Goal: Task Accomplishment & Management: Complete application form

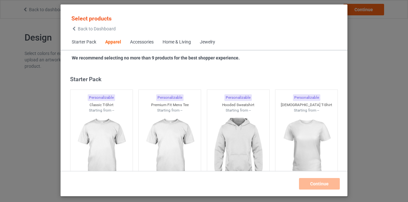
scroll to position [238, 0]
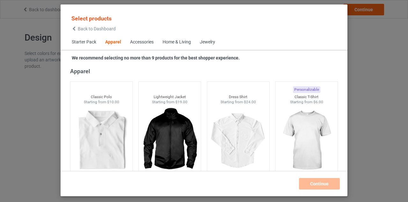
click at [74, 28] on icon at bounding box center [73, 28] width 5 height 4
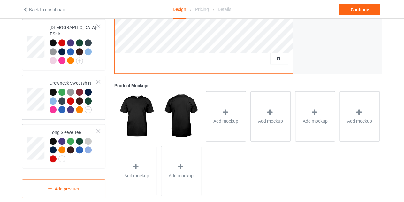
scroll to position [253, 0]
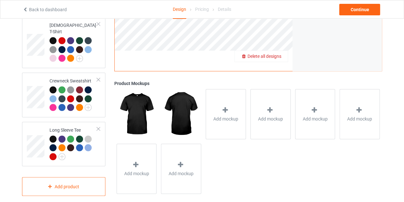
click at [280, 54] on span "Delete all designs" at bounding box center [264, 56] width 34 height 5
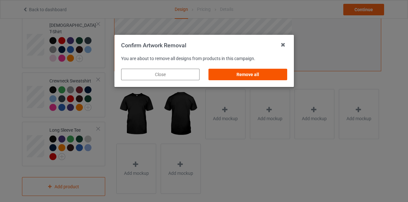
click at [249, 69] on div "Remove all" at bounding box center [248, 74] width 78 height 11
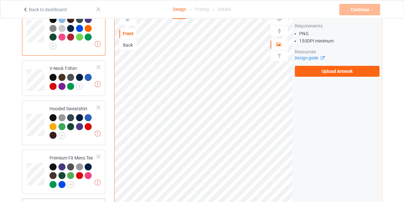
scroll to position [71, 0]
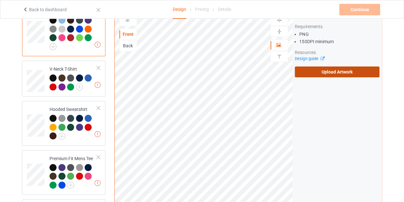
click at [331, 66] on label "Upload Artwork" at bounding box center [337, 71] width 85 height 11
click at [0, 0] on input "Upload Artwork" at bounding box center [0, 0] width 0 height 0
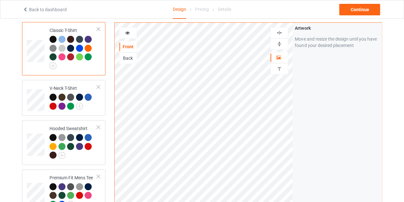
scroll to position [51, 0]
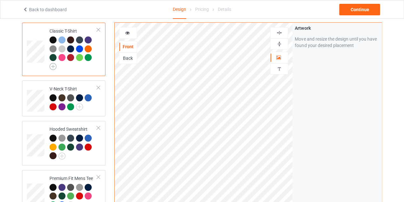
click at [54, 64] on img at bounding box center [52, 66] width 7 height 7
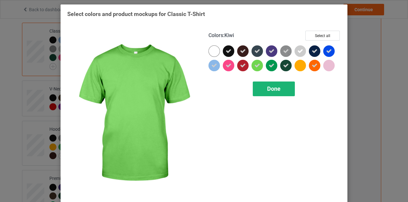
click at [263, 85] on div "Done" at bounding box center [274, 88] width 42 height 15
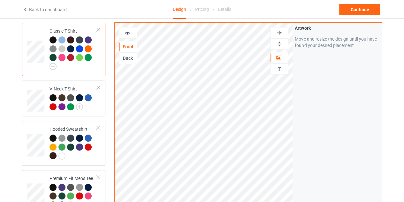
click at [69, 56] on div at bounding box center [70, 57] width 7 height 7
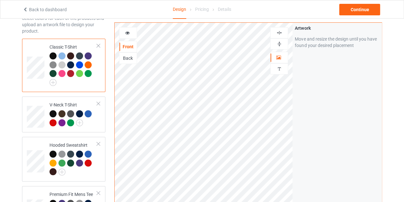
scroll to position [34, 0]
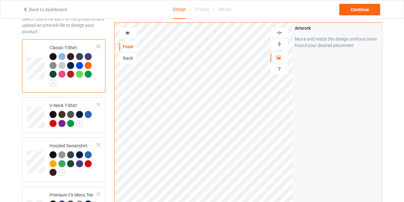
click at [125, 30] on icon at bounding box center [127, 32] width 5 height 4
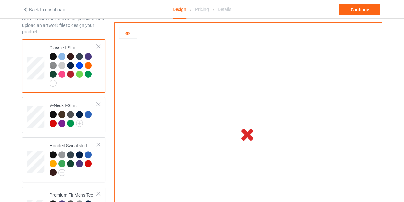
click at [125, 30] on icon at bounding box center [127, 32] width 5 height 4
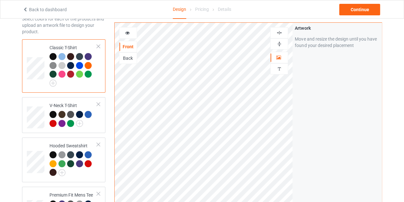
click at [125, 30] on icon at bounding box center [127, 32] width 5 height 4
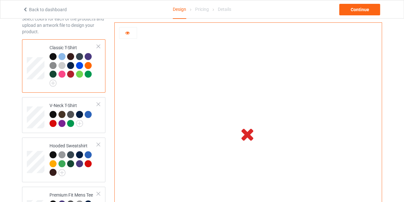
click at [125, 30] on icon at bounding box center [127, 32] width 5 height 4
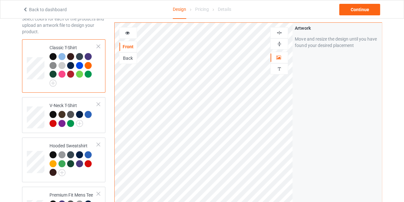
click at [125, 30] on icon at bounding box center [127, 32] width 5 height 4
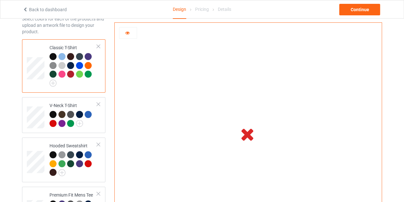
click at [125, 30] on icon at bounding box center [127, 32] width 5 height 4
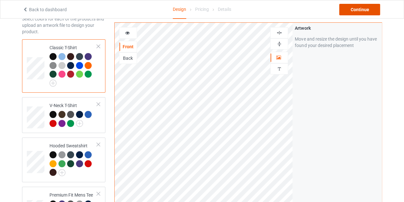
click at [350, 12] on div "Continue" at bounding box center [359, 9] width 41 height 11
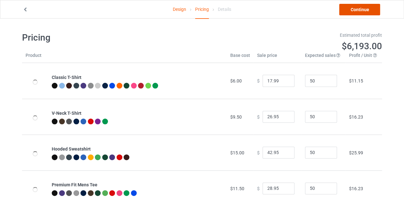
click at [362, 8] on link "Continue" at bounding box center [359, 9] width 41 height 11
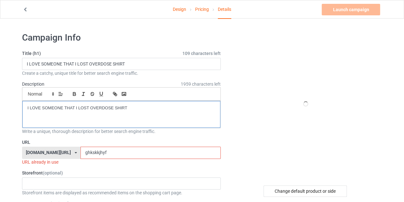
click at [130, 108] on p "I LOVE SOMEONE THAT I LOST OVERDOSE SHIRT" at bounding box center [121, 108] width 188 height 6
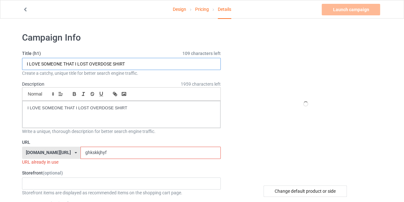
drag, startPoint x: 26, startPoint y: 64, endPoint x: 111, endPoint y: 64, distance: 85.5
click at [111, 64] on input "I LOVE SOMEONE THAT I LOST OVERDOSE SHIRT" at bounding box center [121, 64] width 198 height 12
type input "MAGA SHIRT"
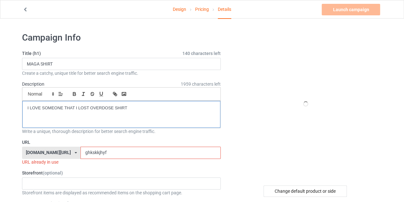
click at [135, 106] on p "I LOVE SOMEONE THAT I LOST OVERDOSE SHIRT" at bounding box center [121, 108] width 188 height 6
drag, startPoint x: 114, startPoint y: 106, endPoint x: 33, endPoint y: 108, distance: 81.1
click at [33, 108] on p "I LOVE SOMEONE THAT I LOST OVERDOSE SHIRT" at bounding box center [121, 108] width 188 height 6
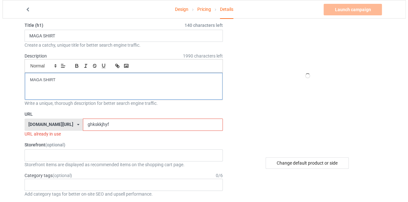
scroll to position [30, 0]
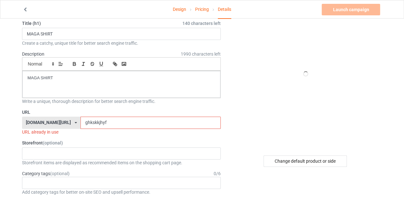
click at [181, 124] on input "ghkskkjhyf" at bounding box center [150, 122] width 140 height 12
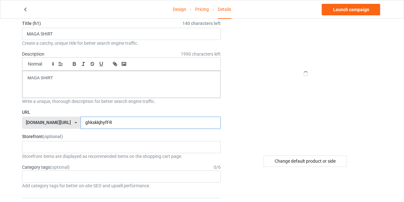
type input "ghkskkjhyfFR"
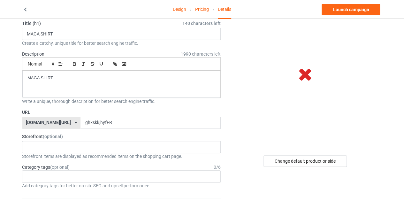
click at [294, 158] on div "Change default product or side" at bounding box center [304, 160] width 83 height 11
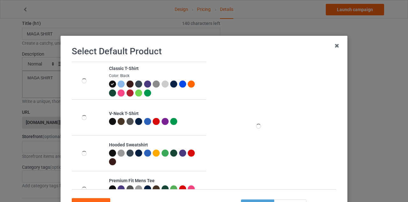
click at [128, 92] on div at bounding box center [130, 92] width 7 height 7
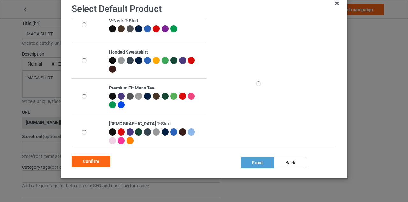
scroll to position [43, 0]
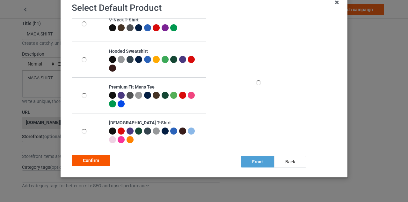
click at [97, 161] on div "Confirm" at bounding box center [91, 159] width 39 height 11
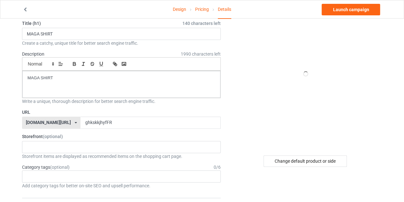
click at [264, 104] on div at bounding box center [305, 74] width 115 height 144
click at [305, 160] on div "Change default product or side" at bounding box center [304, 160] width 83 height 11
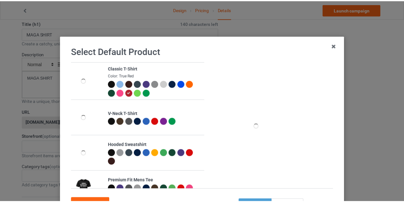
scroll to position [55, 0]
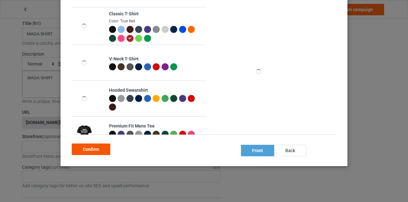
click at [92, 147] on div "Confirm" at bounding box center [91, 148] width 39 height 11
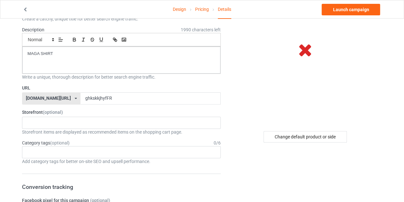
scroll to position [52, 0]
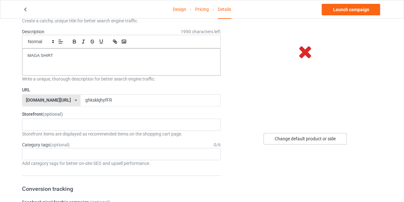
click at [312, 137] on div "Change default product or side" at bounding box center [304, 138] width 83 height 11
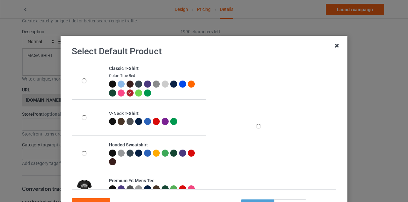
click at [340, 45] on icon at bounding box center [337, 46] width 10 height 10
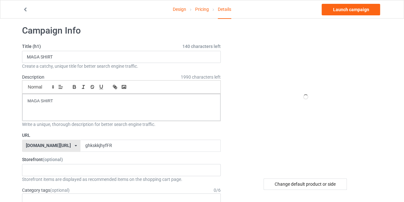
scroll to position [7, 0]
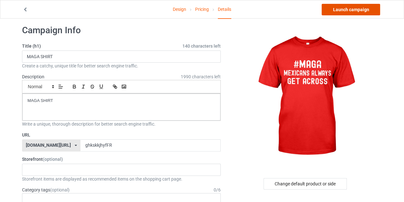
click at [340, 11] on link "Launch campaign" at bounding box center [350, 9] width 58 height 11
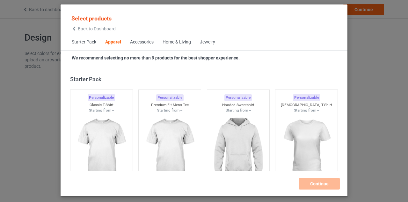
scroll to position [238, 0]
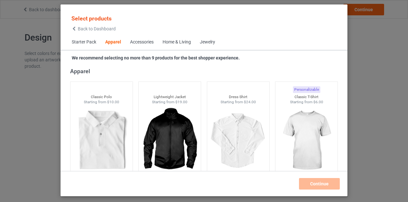
click at [74, 31] on icon at bounding box center [73, 28] width 5 height 4
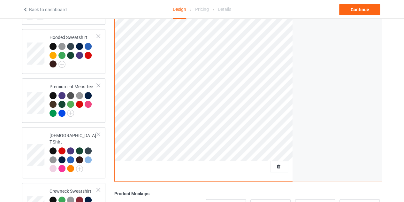
scroll to position [144, 0]
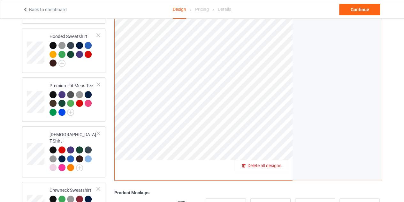
click at [277, 163] on span "Delete all designs" at bounding box center [264, 165] width 34 height 5
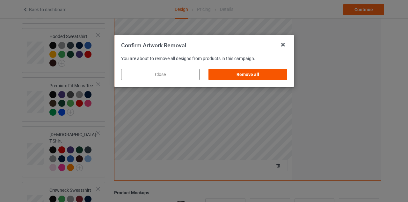
click at [257, 72] on div "Remove all" at bounding box center [248, 74] width 78 height 11
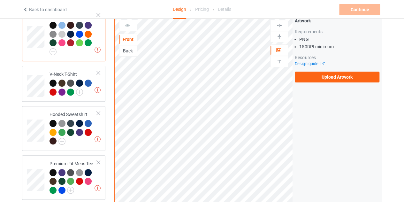
scroll to position [65, 0]
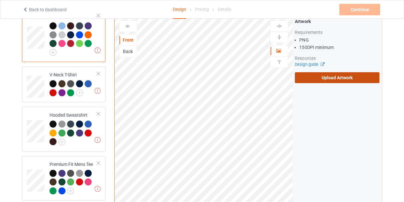
click at [325, 72] on label "Upload Artwork" at bounding box center [337, 77] width 85 height 11
click at [0, 0] on input "Upload Artwork" at bounding box center [0, 0] width 0 height 0
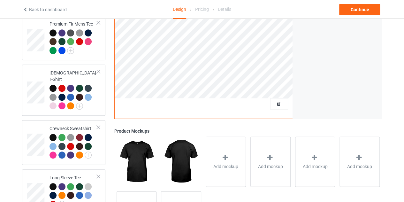
scroll to position [209, 0]
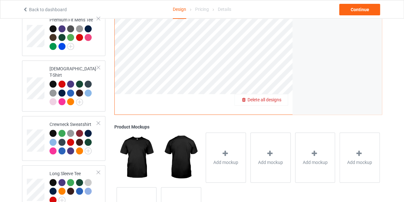
click at [280, 97] on span "Delete all designs" at bounding box center [264, 99] width 34 height 5
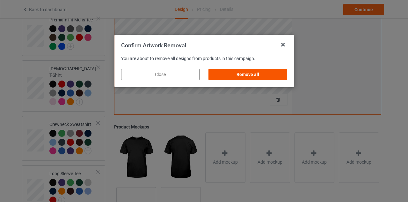
click at [255, 74] on div "Remove all" at bounding box center [248, 74] width 78 height 11
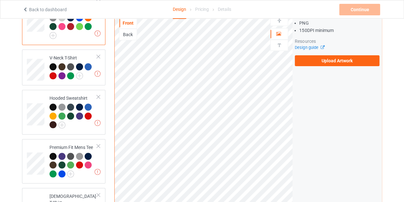
scroll to position [82, 0]
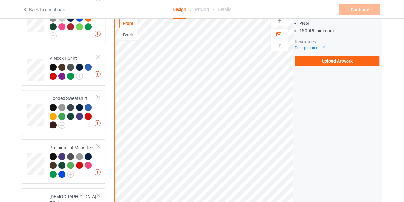
click at [133, 32] on div "Back" at bounding box center [127, 35] width 17 height 6
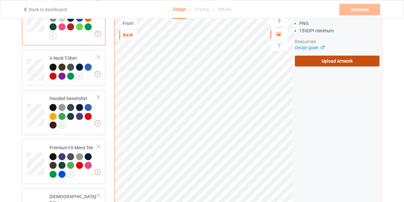
click at [347, 58] on label "Upload Artwork" at bounding box center [337, 61] width 85 height 11
click at [0, 0] on input "Upload Artwork" at bounding box center [0, 0] width 0 height 0
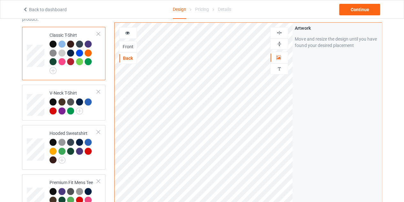
scroll to position [47, 0]
click at [126, 32] on icon at bounding box center [127, 32] width 5 height 4
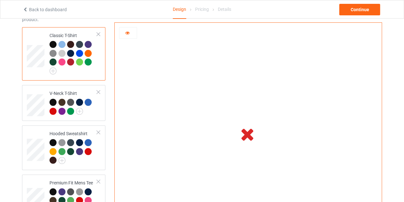
click at [126, 32] on icon at bounding box center [127, 32] width 5 height 4
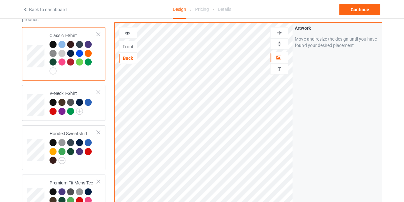
click at [130, 30] on div at bounding box center [127, 33] width 17 height 6
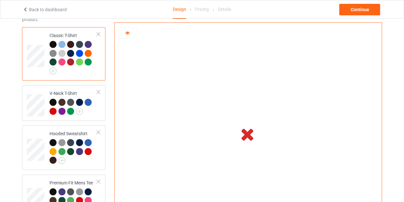
click at [130, 30] on div at bounding box center [127, 33] width 17 height 6
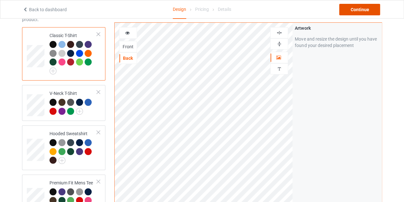
click at [369, 6] on div "Continue" at bounding box center [359, 9] width 41 height 11
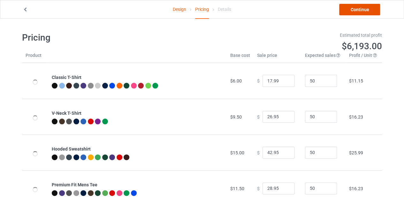
click at [363, 13] on link "Continue" at bounding box center [359, 9] width 41 height 11
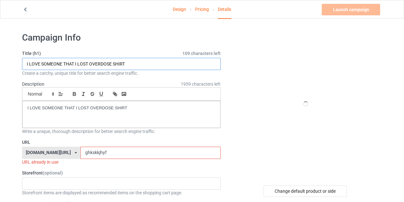
click at [112, 64] on input "I LOVE SOMEONE THAT I LOST OVERDOSE SHIRT" at bounding box center [121, 64] width 198 height 12
click at [112, 63] on input "I LOVE SOMEONE THAT I LOST OVERDOSE SHIRT" at bounding box center [121, 64] width 198 height 12
drag, startPoint x: 112, startPoint y: 63, endPoint x: 40, endPoint y: 63, distance: 71.5
click at [40, 63] on input "I LOVE SOMEONE THAT I LOST OVERDOSE SHIRT" at bounding box center [121, 64] width 198 height 12
type input "AUTISTIC AND READY TO SHIRT"
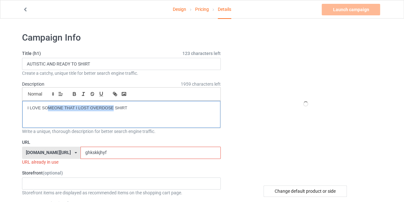
drag, startPoint x: 113, startPoint y: 108, endPoint x: 48, endPoint y: 106, distance: 65.4
click at [48, 106] on p "I LOVE SOMEONE THAT I LOST OVERDOSE SHIRT" at bounding box center [121, 108] width 188 height 6
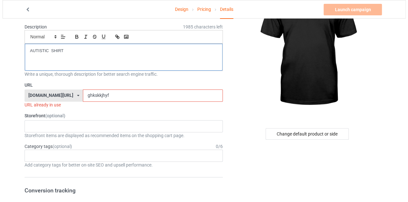
scroll to position [57, 0]
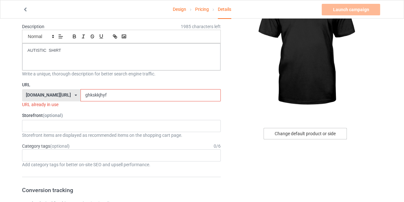
click at [287, 128] on div "Change default product or side" at bounding box center [304, 133] width 83 height 11
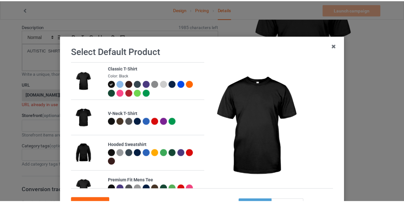
scroll to position [55, 0]
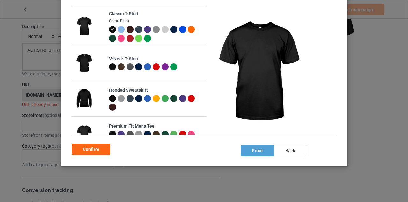
click at [285, 150] on div "back" at bounding box center [290, 150] width 32 height 11
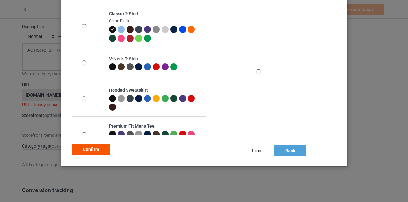
click at [94, 148] on div "Confirm" at bounding box center [91, 148] width 39 height 11
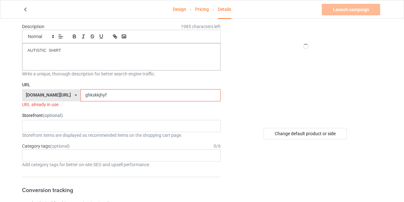
click at [101, 96] on input "ghkskkjhyf" at bounding box center [150, 95] width 140 height 12
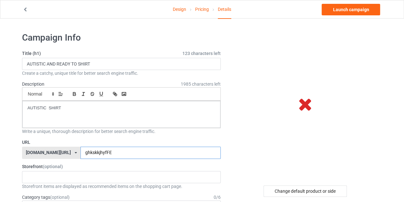
type input "ghkskkjhyfFE"
click at [306, 103] on icon at bounding box center [305, 104] width 21 height 18
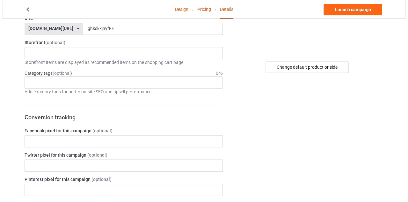
scroll to position [135, 0]
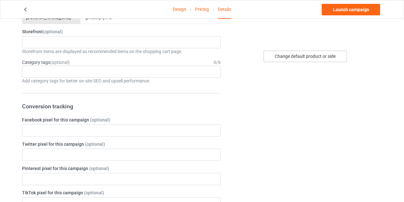
click at [291, 61] on div "Change default product or side" at bounding box center [304, 55] width 83 height 11
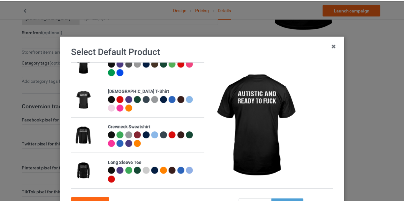
scroll to position [55, 0]
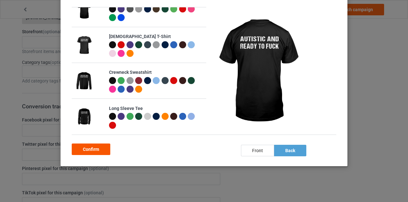
click at [91, 149] on div "Confirm" at bounding box center [91, 148] width 39 height 11
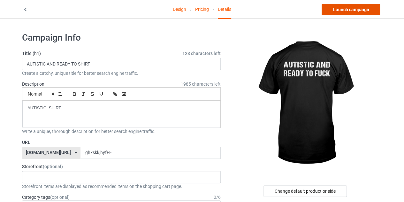
click at [354, 8] on link "Launch campaign" at bounding box center [350, 9] width 58 height 11
